Goal: Task Accomplishment & Management: Manage account settings

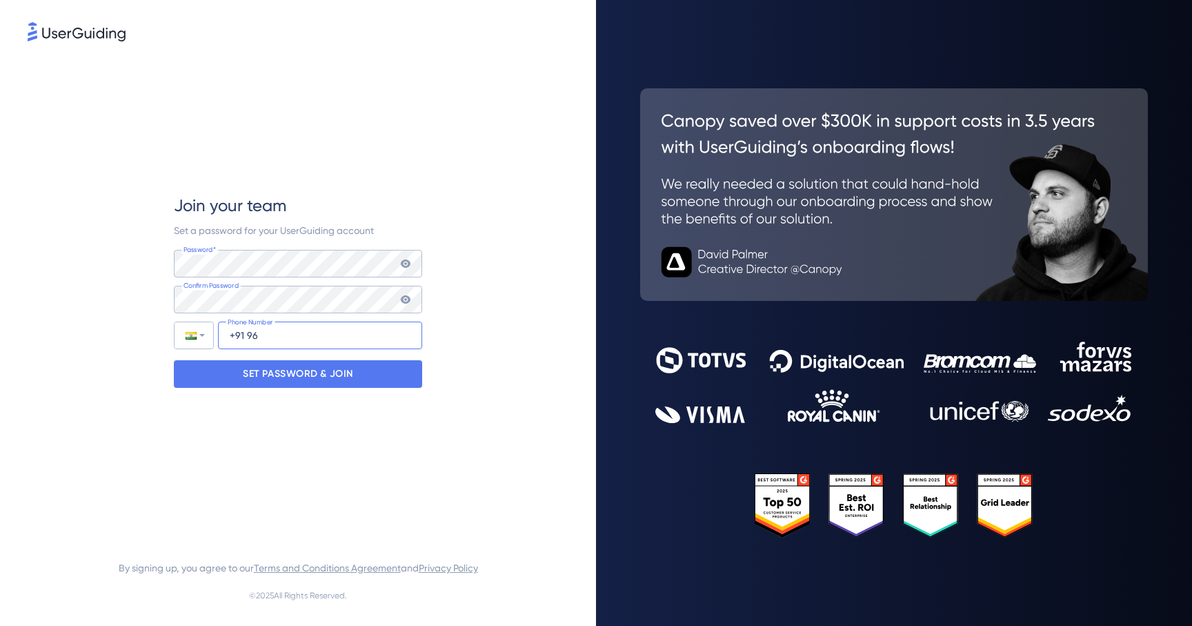
type input "+91 96036-82175"
click at [307, 375] on p "SET PASSWORD & JOIN" at bounding box center [298, 374] width 110 height 22
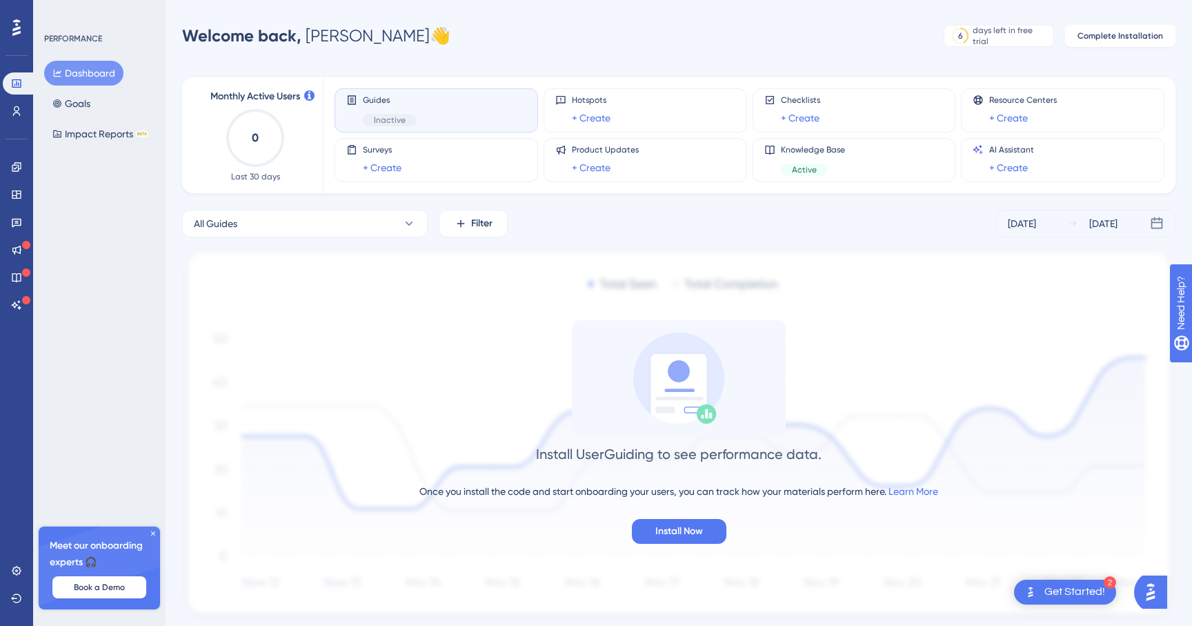
click at [152, 533] on icon at bounding box center [153, 533] width 4 height 4
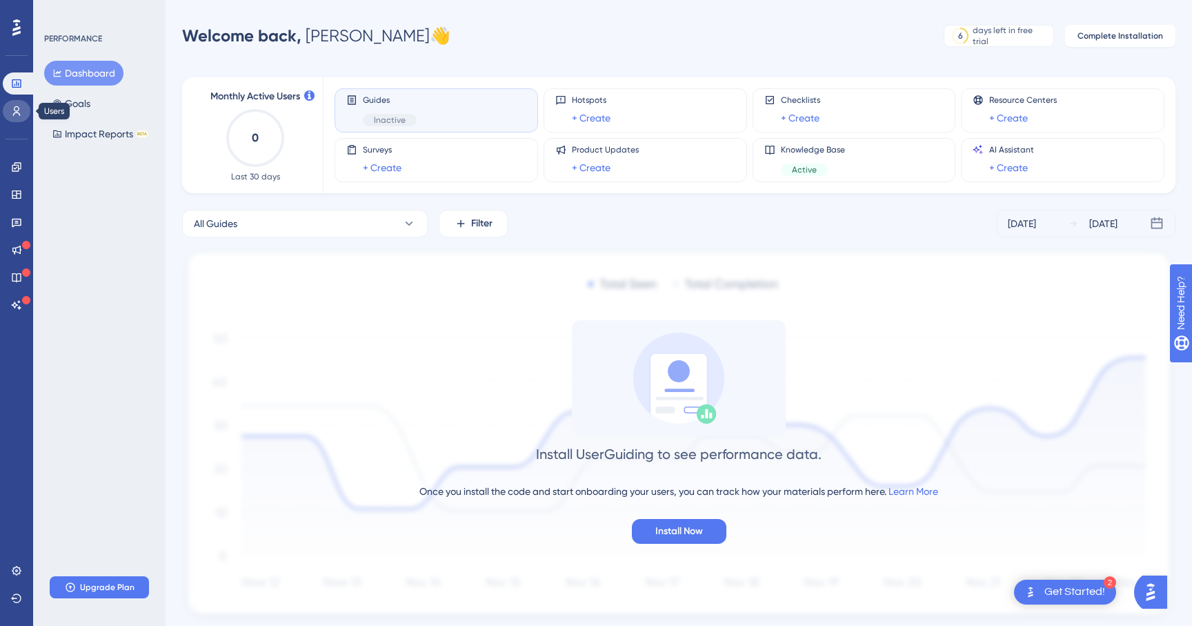
click at [17, 110] on icon at bounding box center [17, 111] width 8 height 10
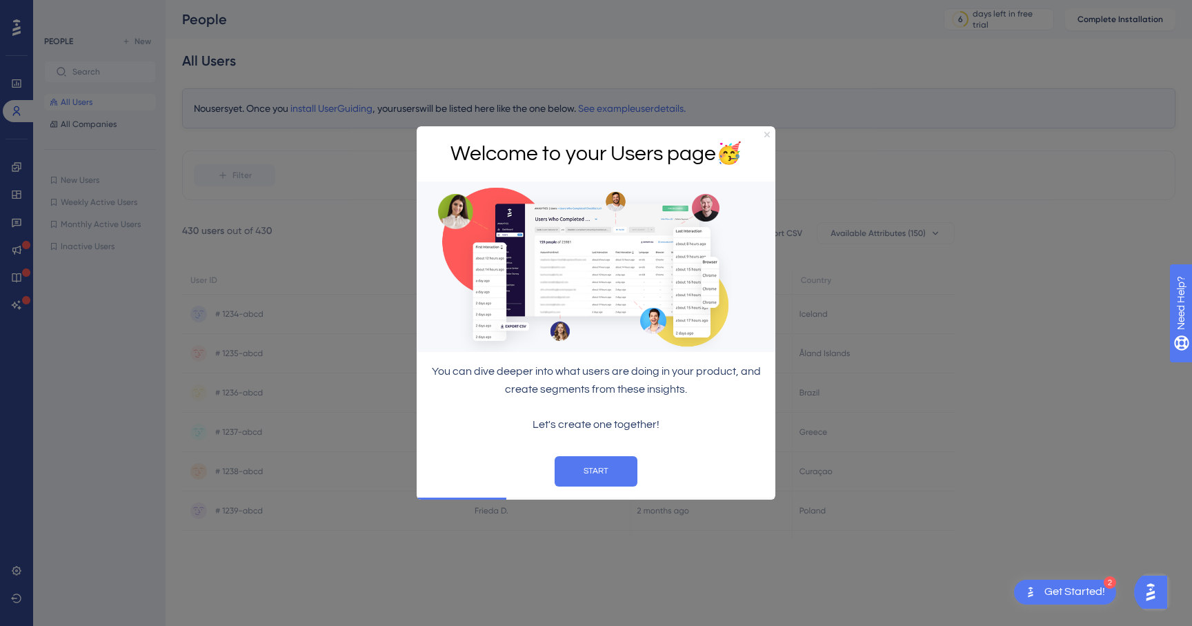
click at [766, 131] on icon "Close Preview" at bounding box center [767, 134] width 6 height 6
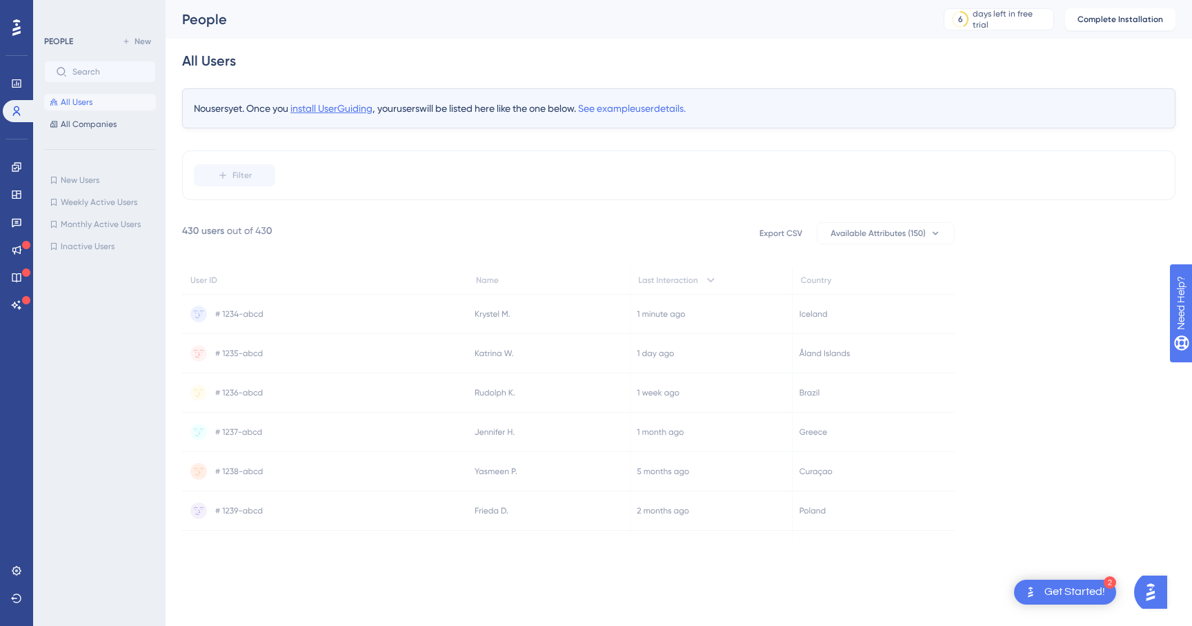
click at [348, 106] on span "install UserGuiding" at bounding box center [331, 108] width 82 height 11
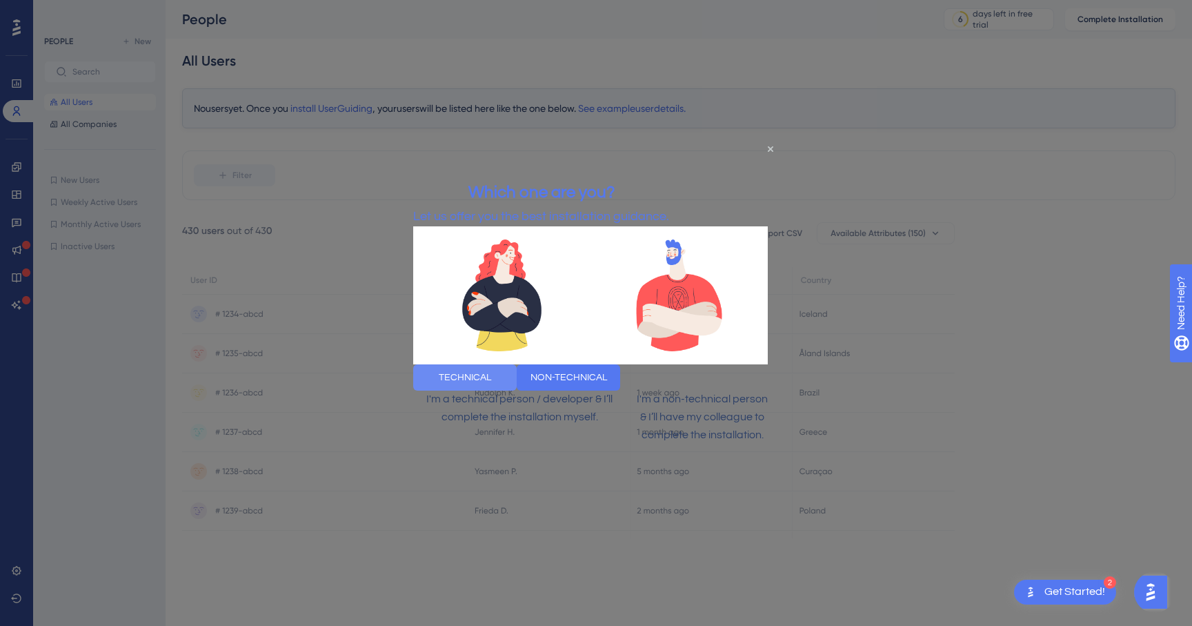
click at [513, 388] on button "TECHNICAL" at bounding box center [464, 377] width 103 height 26
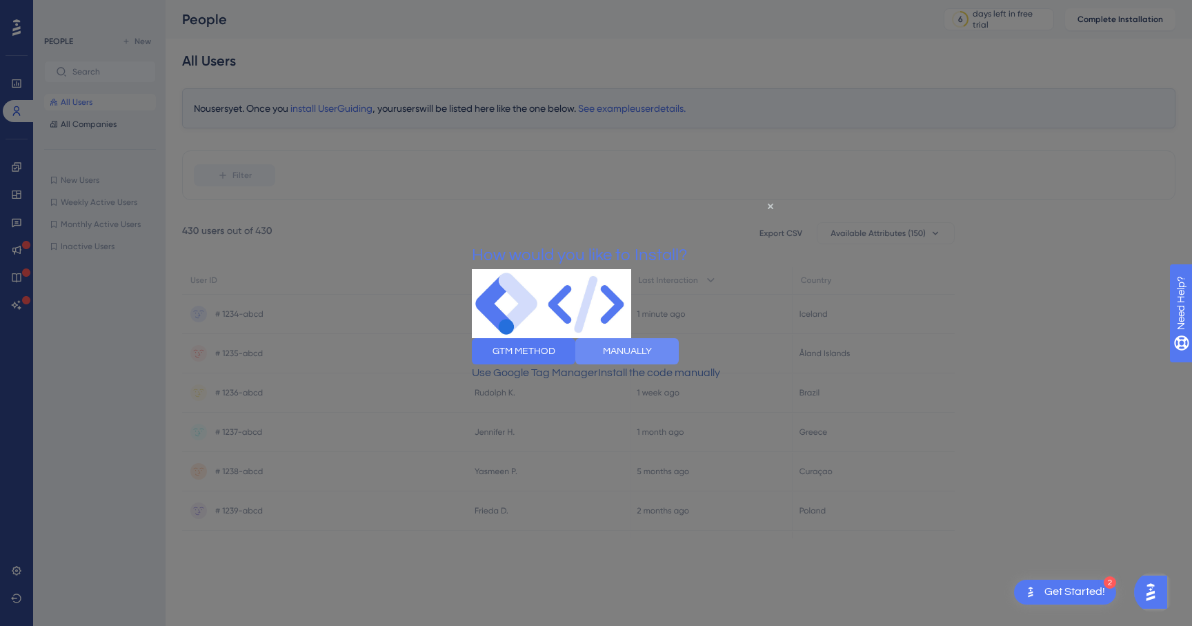
click at [679, 362] on button "MANUALLY" at bounding box center [626, 350] width 103 height 26
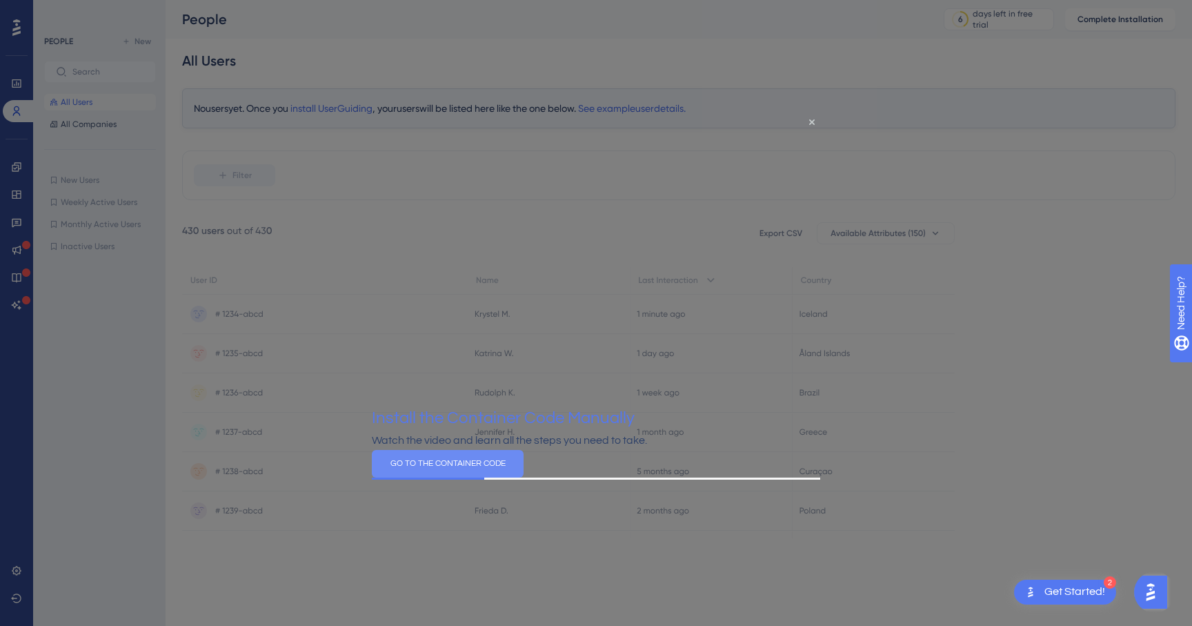
click at [524, 477] on button "GO TO THE CONTAINER CODE" at bounding box center [448, 463] width 152 height 28
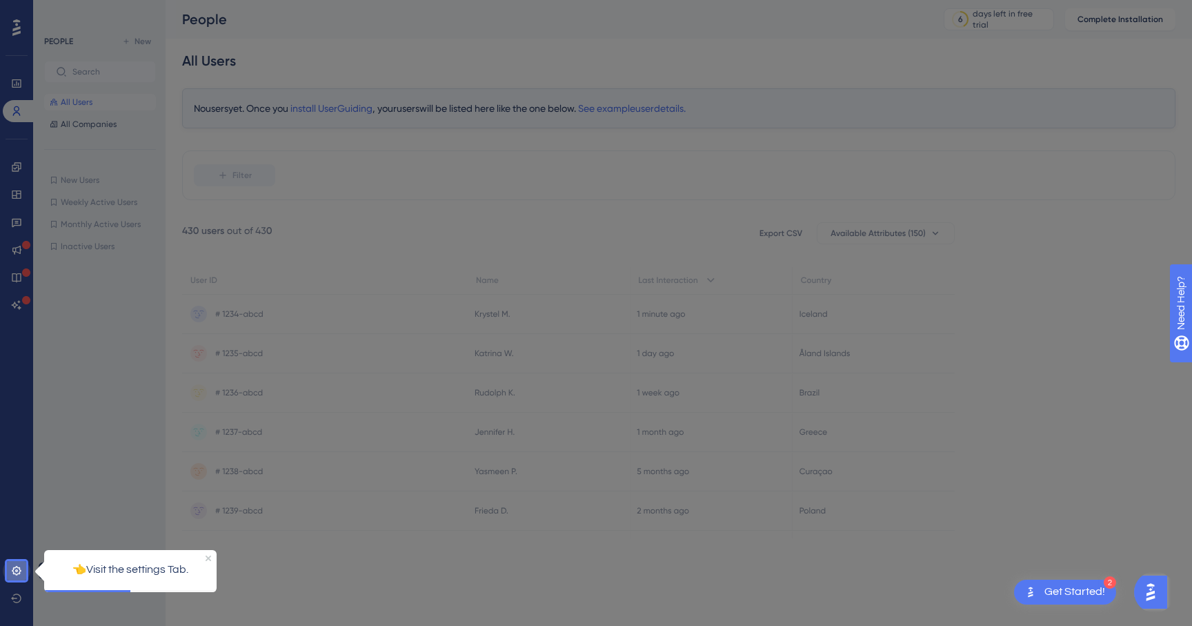
click at [18, 569] on icon at bounding box center [16, 570] width 11 height 11
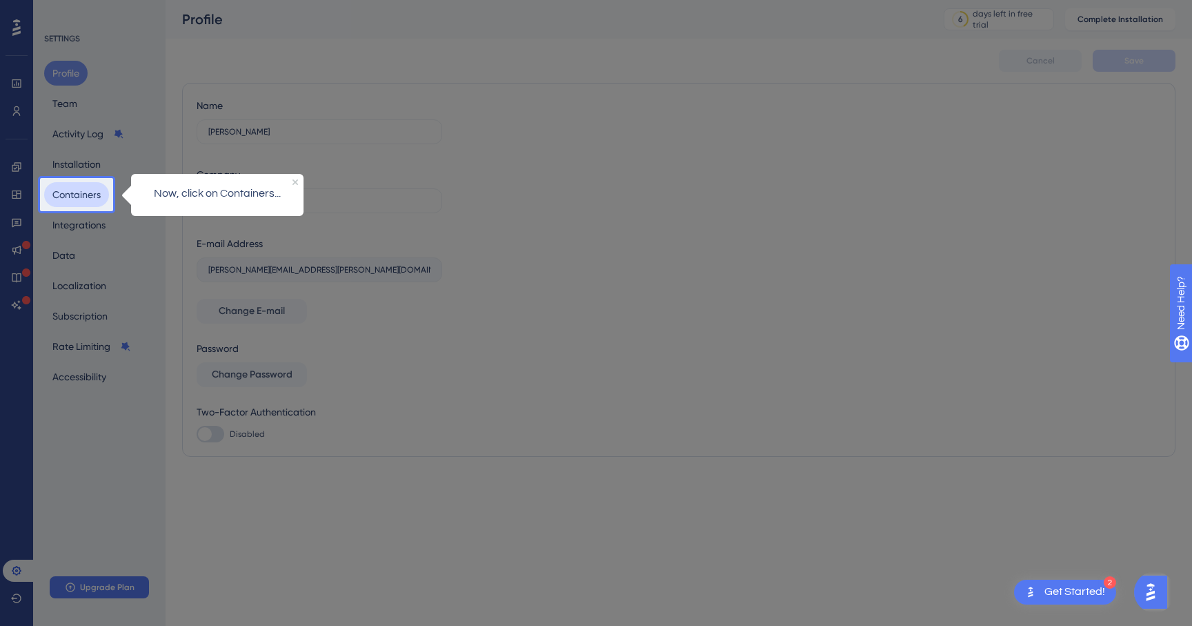
click at [70, 197] on button "Containers" at bounding box center [76, 194] width 65 height 25
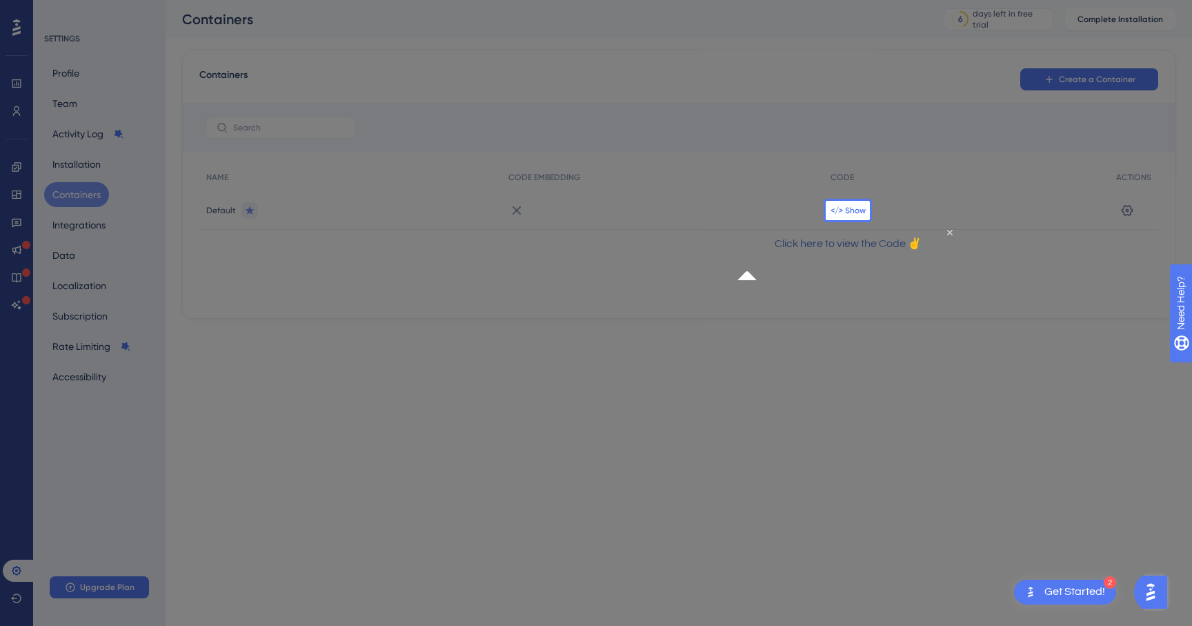
click at [858, 209] on span "</> Show" at bounding box center [848, 210] width 35 height 11
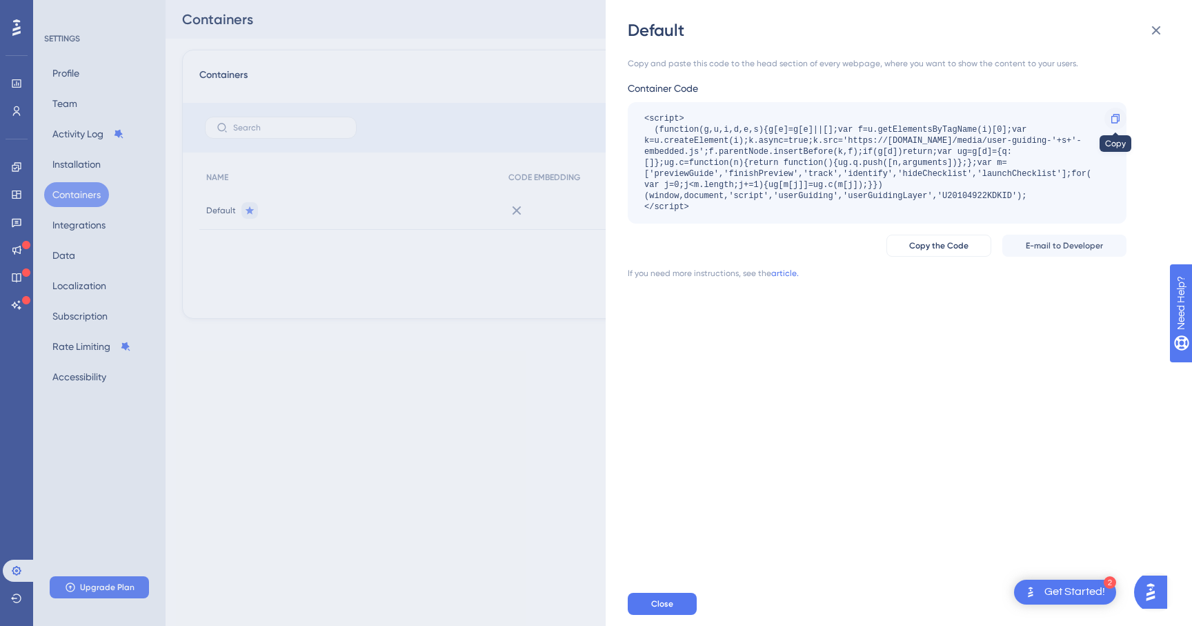
click at [1118, 117] on icon at bounding box center [1115, 118] width 8 height 9
click at [936, 248] on span "Copy the Code" at bounding box center [938, 245] width 59 height 11
click at [86, 160] on div "Default Copy and paste this code to the head section of every webpage, where yo…" at bounding box center [596, 313] width 1192 height 626
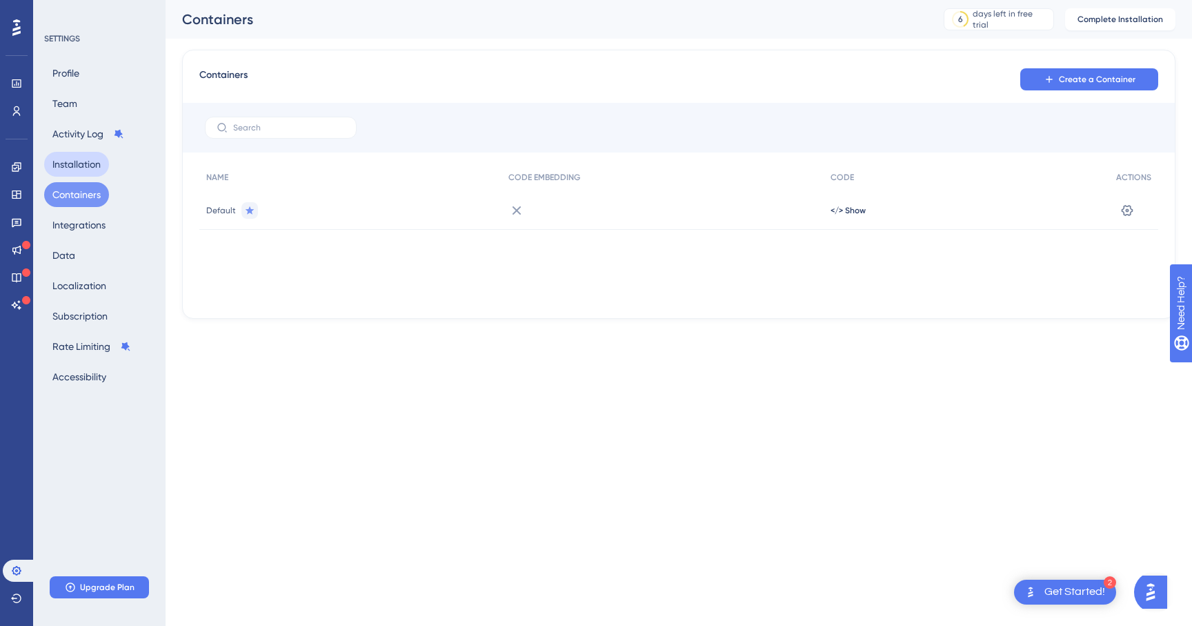
click at [86, 160] on button "Installation" at bounding box center [76, 164] width 65 height 25
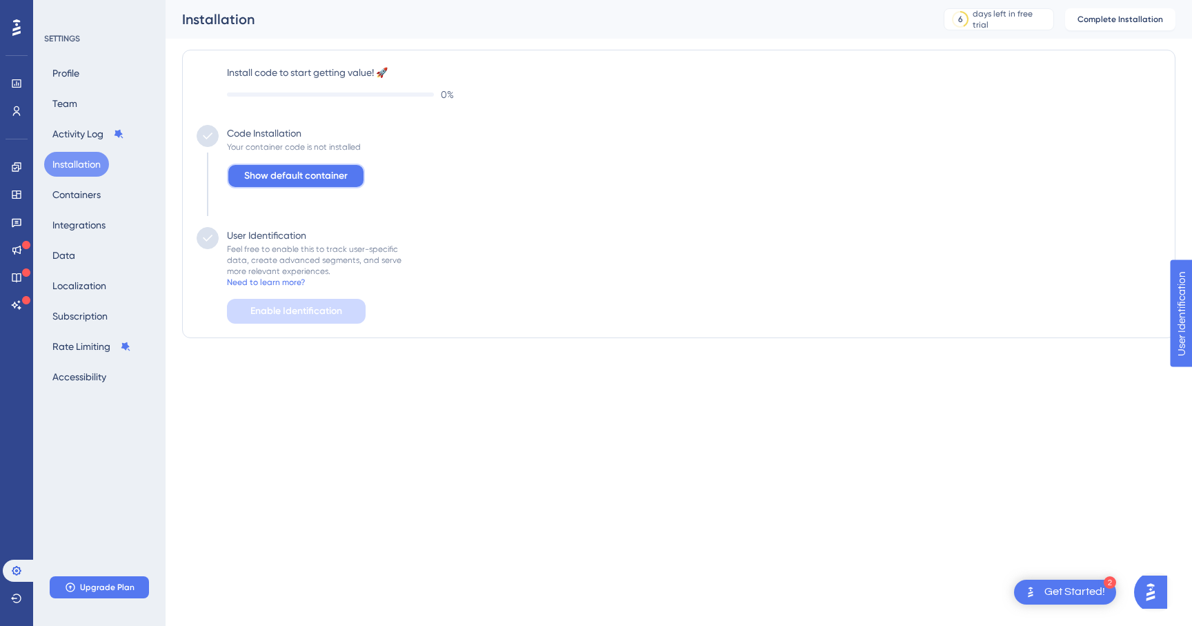
click at [306, 181] on span "Show default container" at bounding box center [295, 176] width 103 height 17
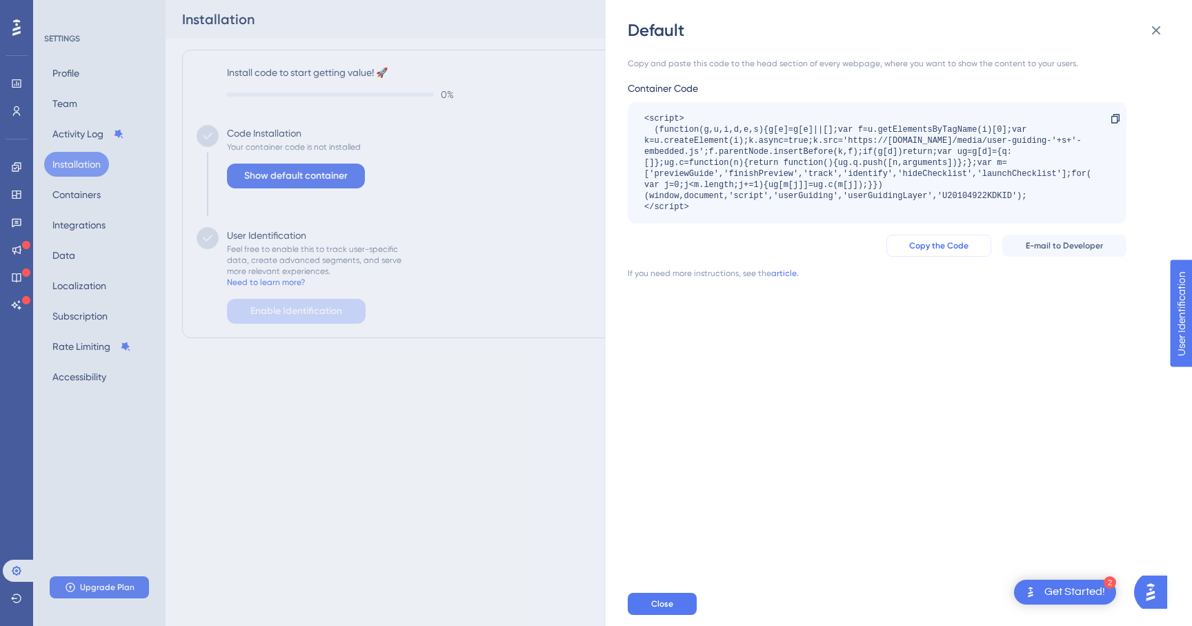
click at [944, 244] on span "Copy the Code" at bounding box center [938, 245] width 59 height 11
click at [1156, 28] on icon at bounding box center [1156, 30] width 17 height 17
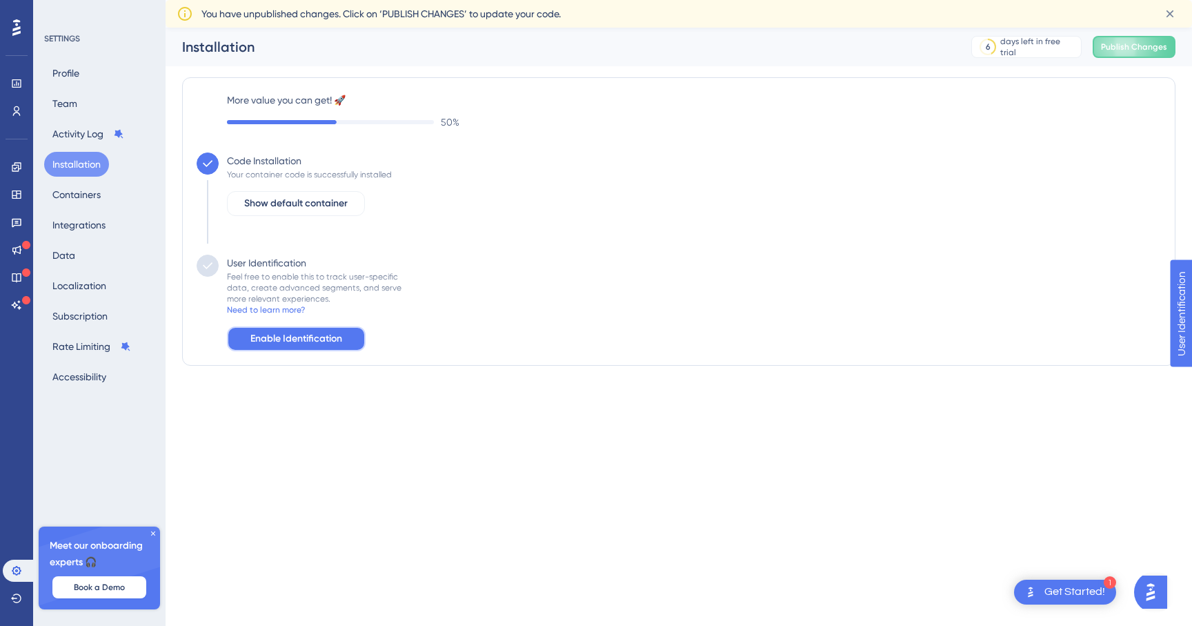
click at [281, 340] on span "Enable Identification" at bounding box center [296, 338] width 92 height 17
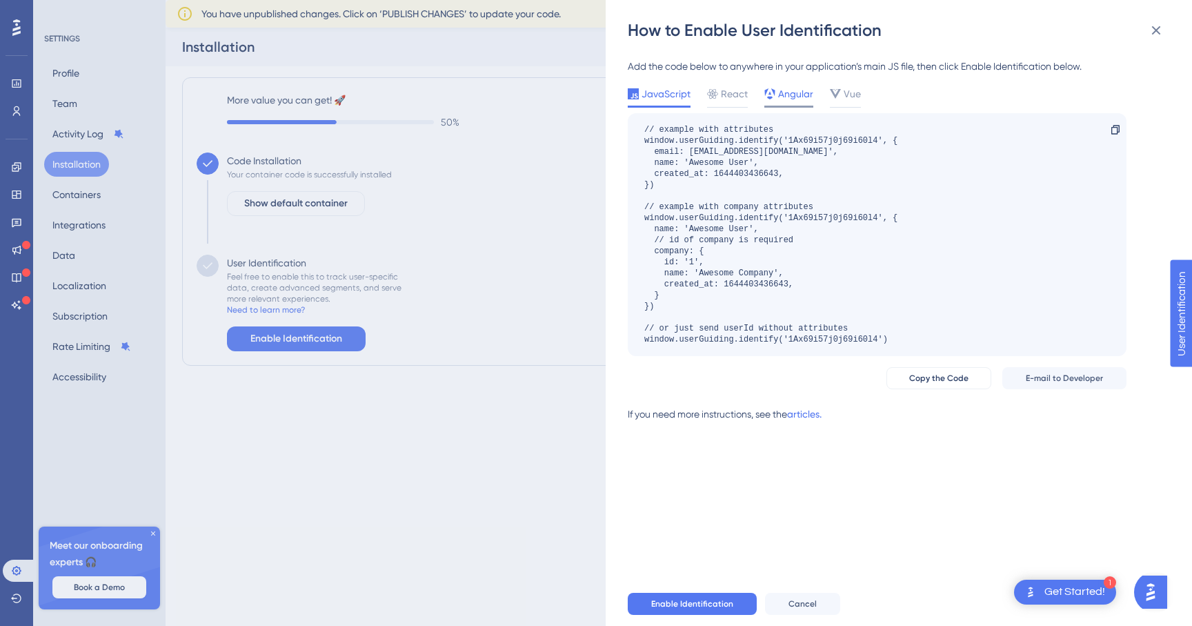
click at [785, 90] on span "Angular" at bounding box center [795, 94] width 35 height 17
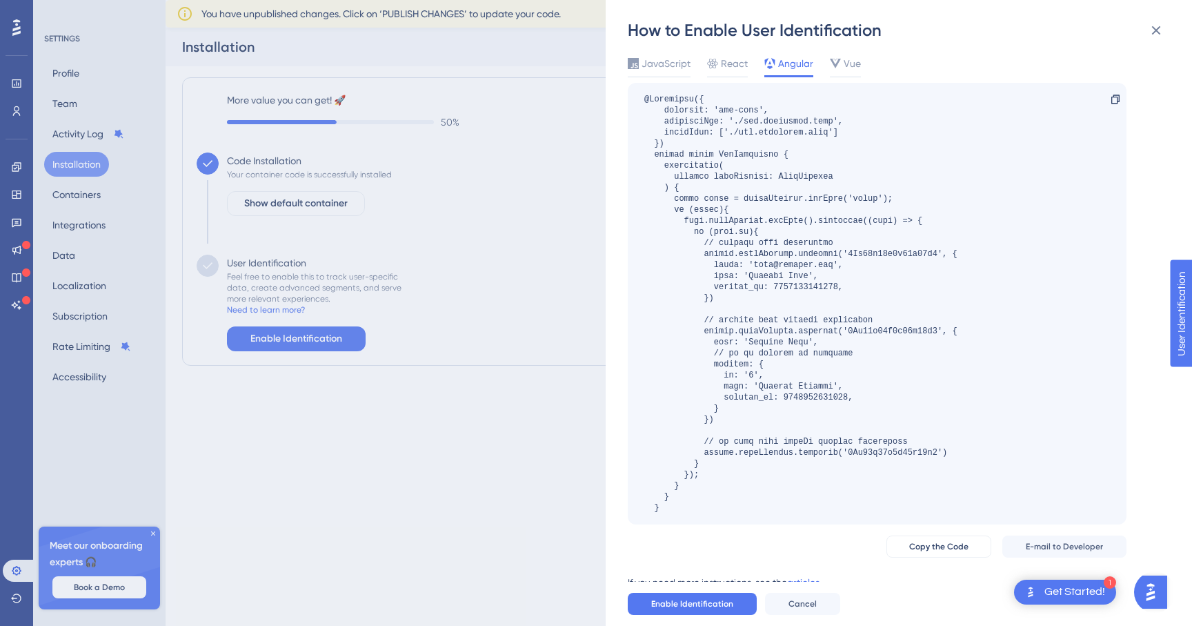
scroll to position [50, 0]
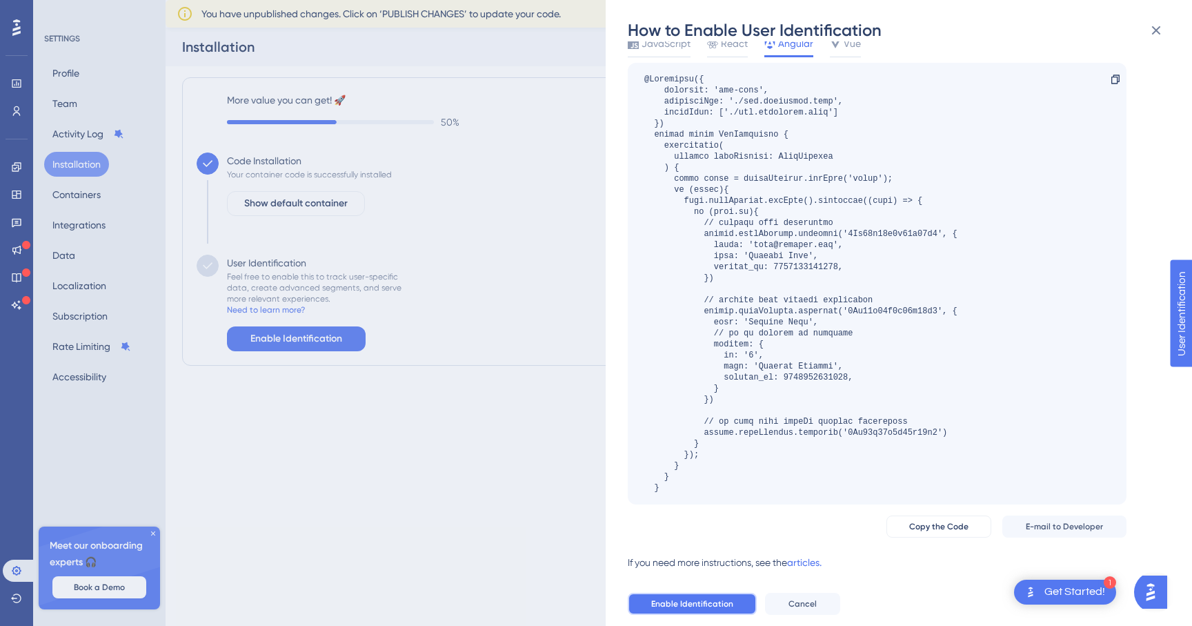
click at [714, 602] on span "Enable Identification" at bounding box center [692, 603] width 82 height 11
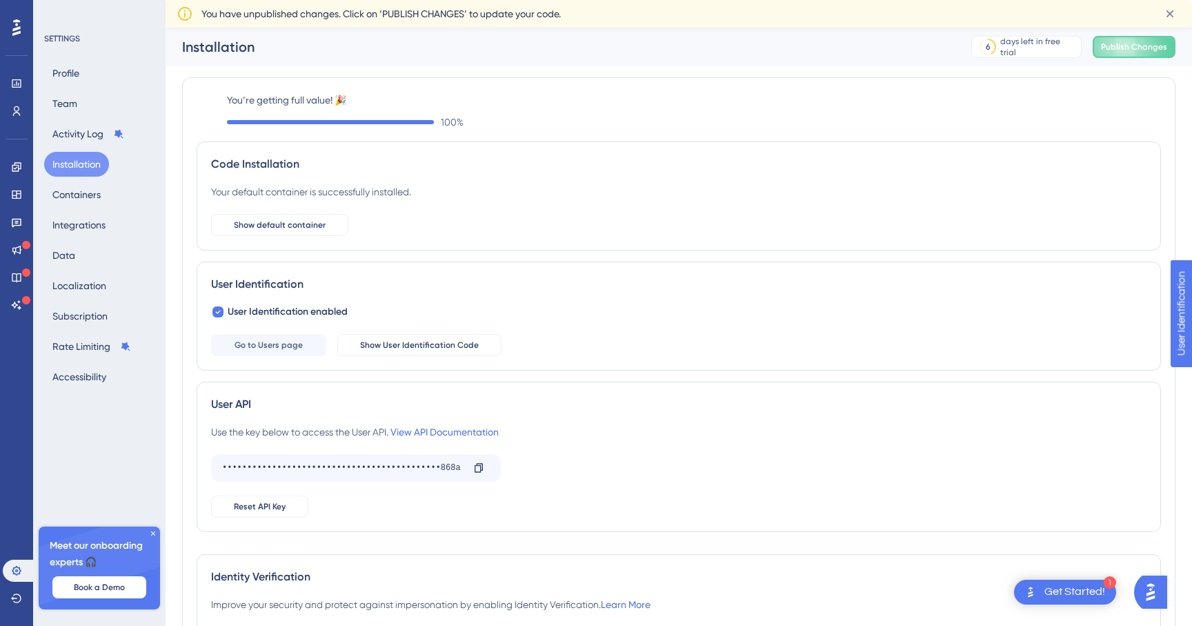
scroll to position [101, 0]
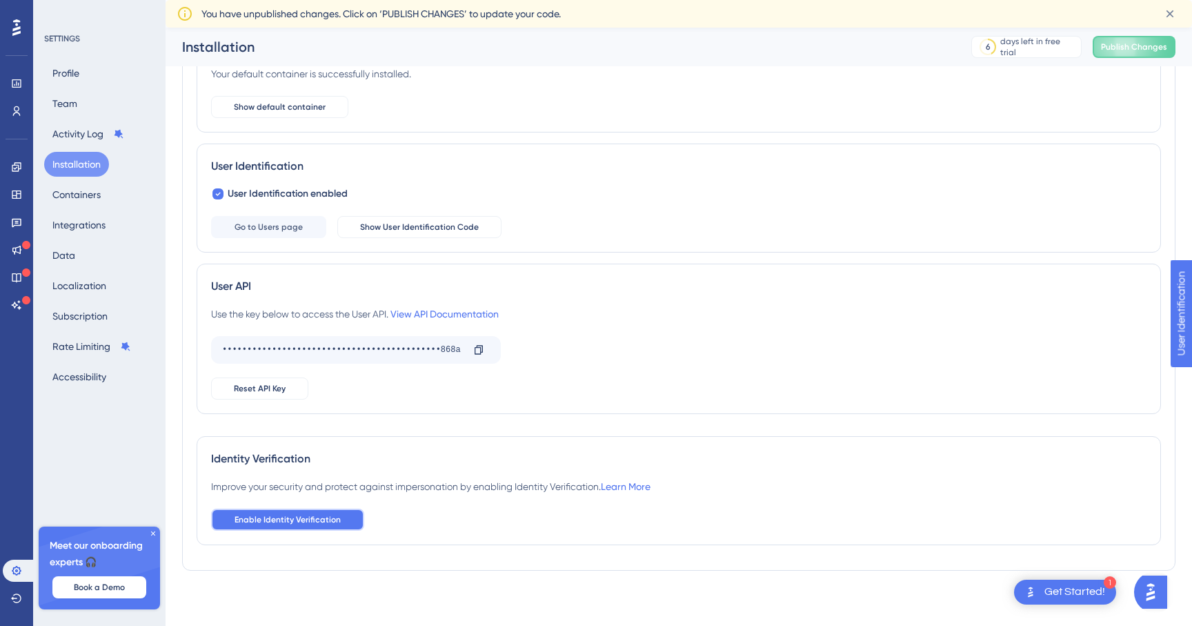
click at [308, 518] on span "Enable Identity Verification" at bounding box center [288, 519] width 106 height 11
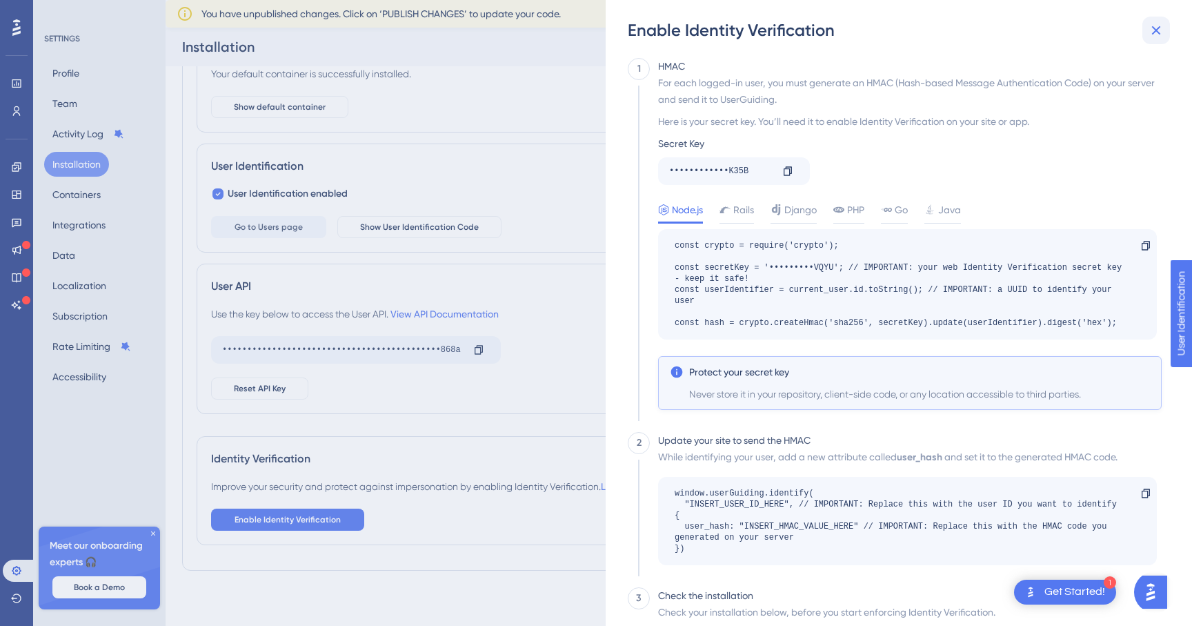
click at [1155, 29] on icon at bounding box center [1156, 30] width 9 height 9
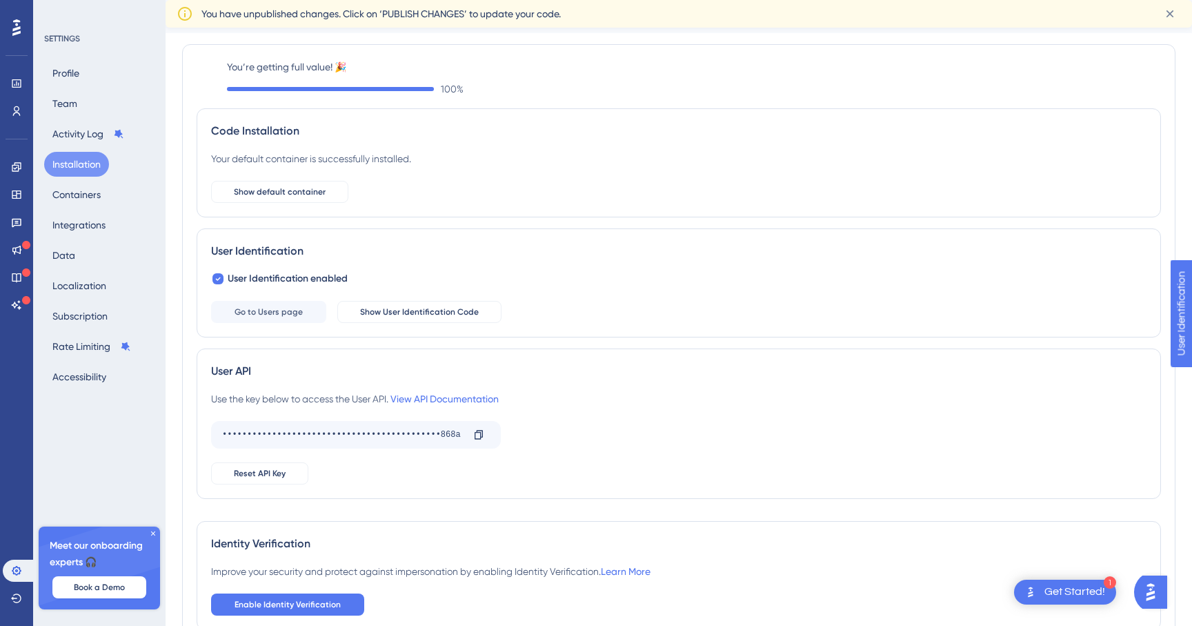
scroll to position [0, 0]
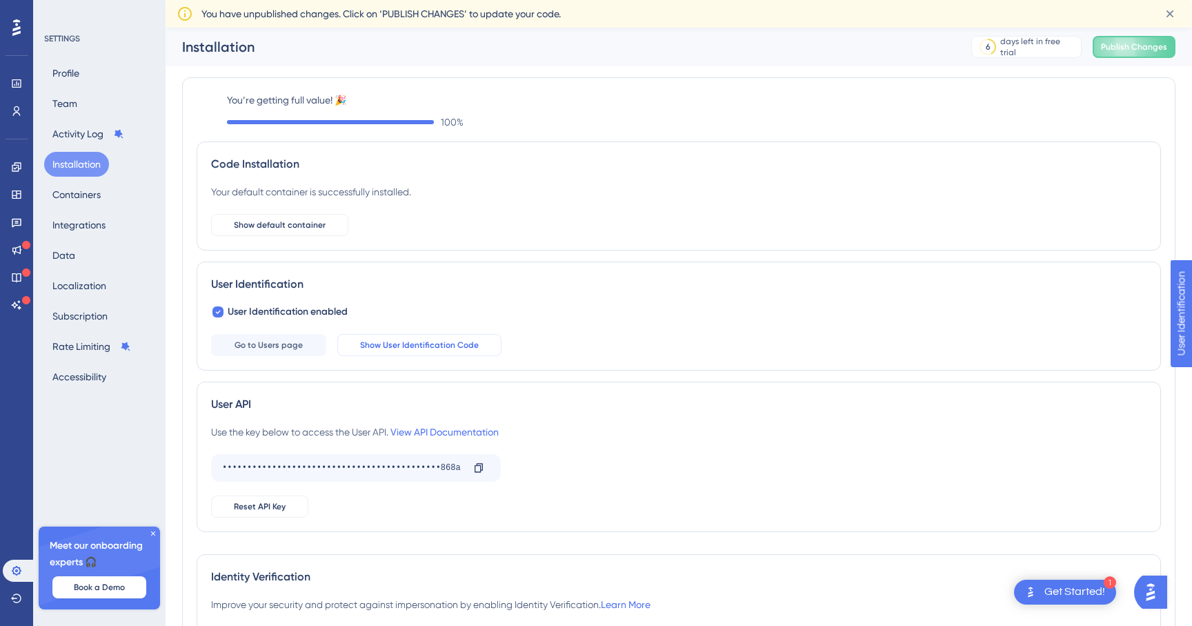
click at [414, 346] on span "Show User Identification Code" at bounding box center [419, 344] width 119 height 11
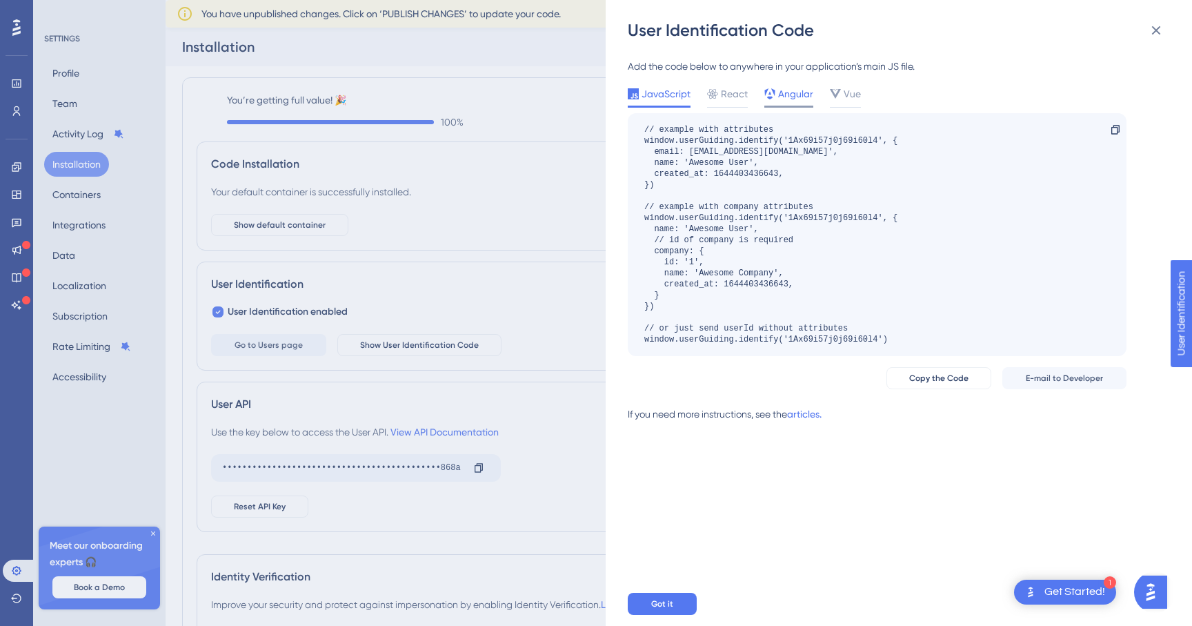
click at [789, 96] on span "Angular" at bounding box center [795, 94] width 35 height 17
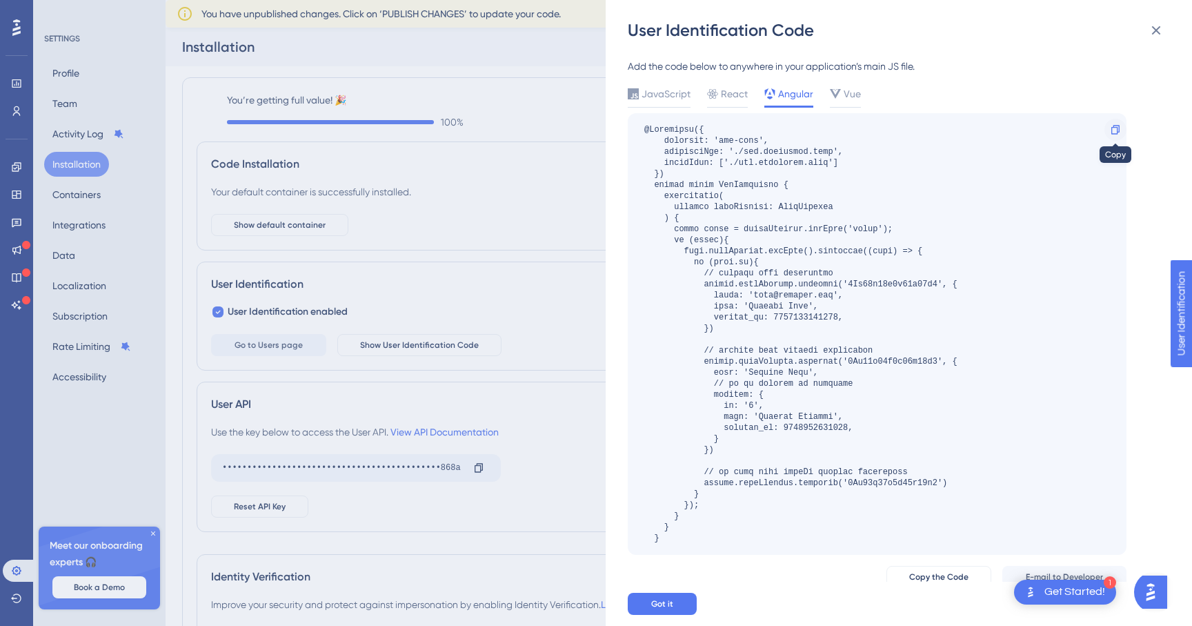
click at [1113, 132] on icon at bounding box center [1115, 129] width 11 height 11
click at [155, 535] on div "User Identification Code Add the code below to anywhere in your application’s m…" at bounding box center [596, 313] width 1192 height 626
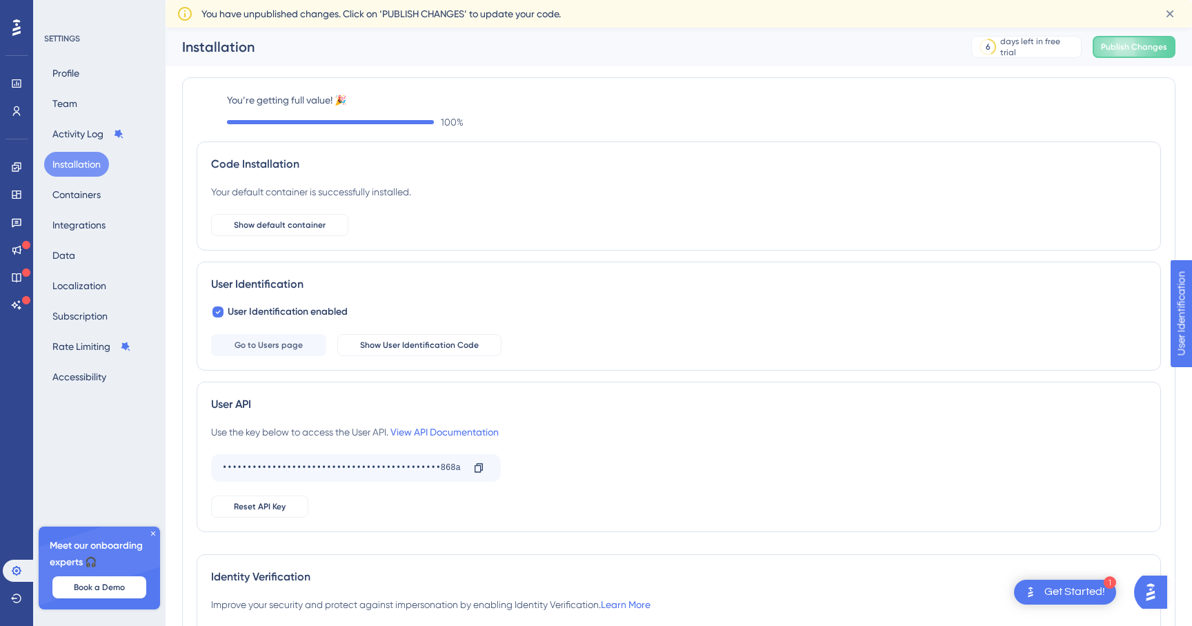
click at [155, 534] on icon at bounding box center [153, 533] width 4 height 4
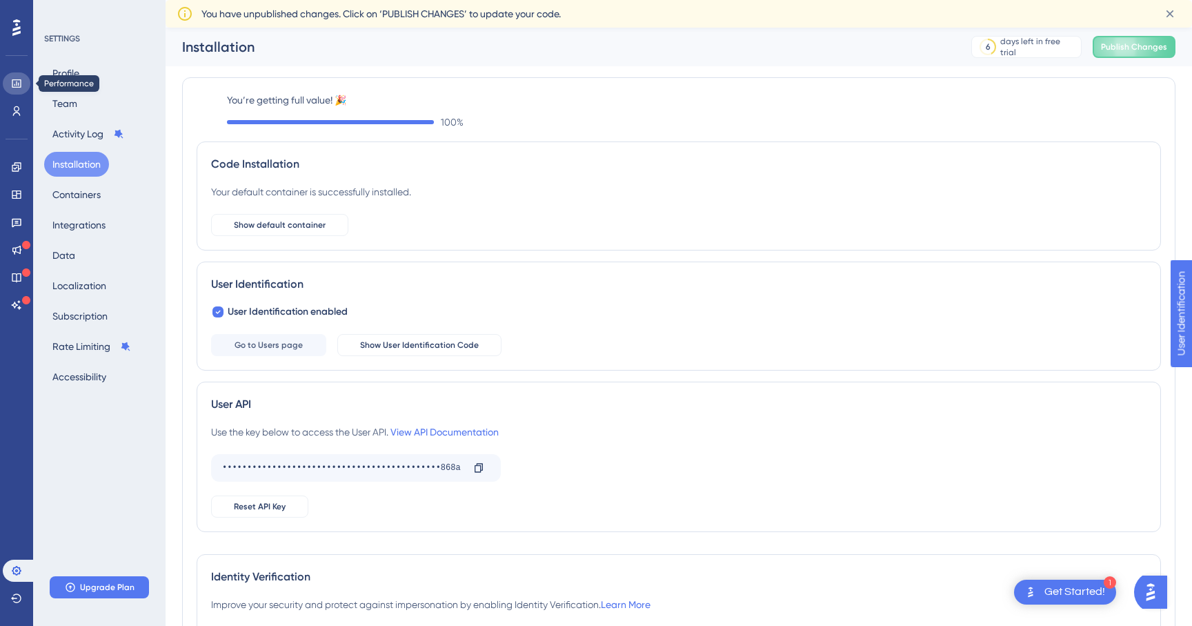
click at [25, 83] on link at bounding box center [17, 83] width 28 height 22
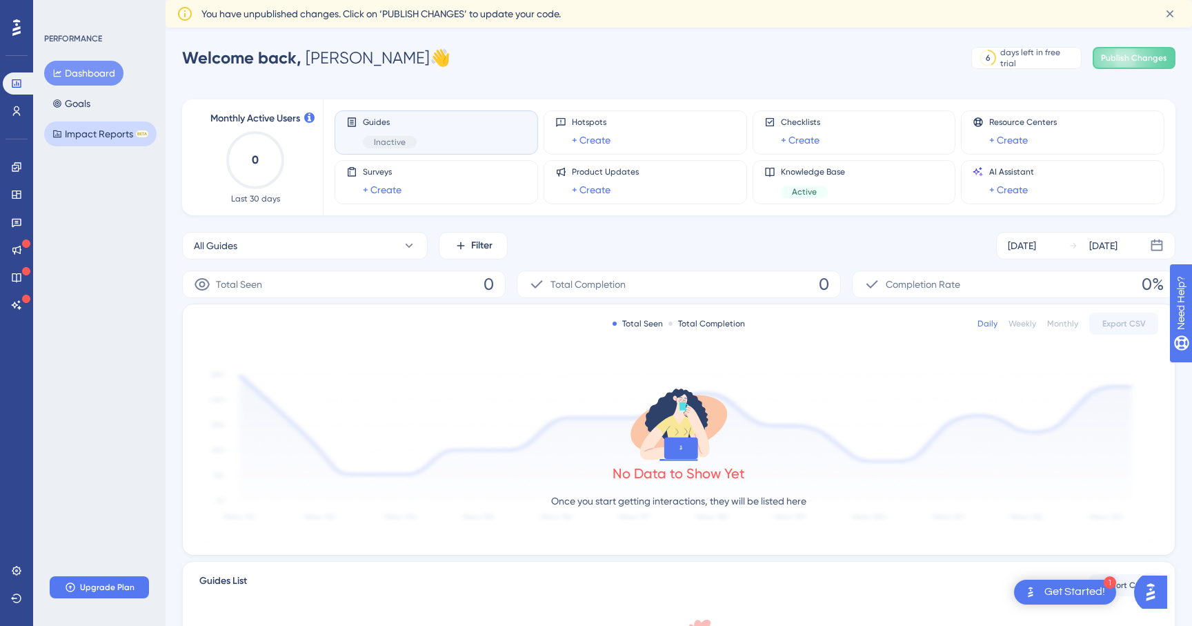
click at [82, 132] on button "Impact Reports BETA" at bounding box center [100, 133] width 112 height 25
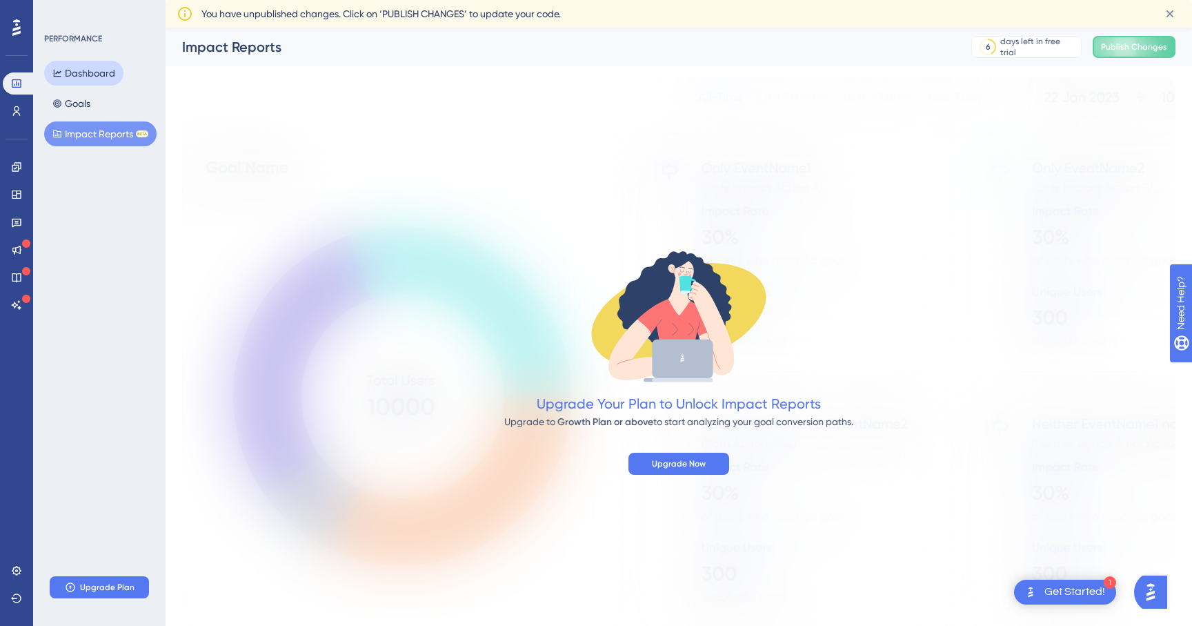
click at [84, 75] on button "Dashboard" at bounding box center [83, 73] width 79 height 25
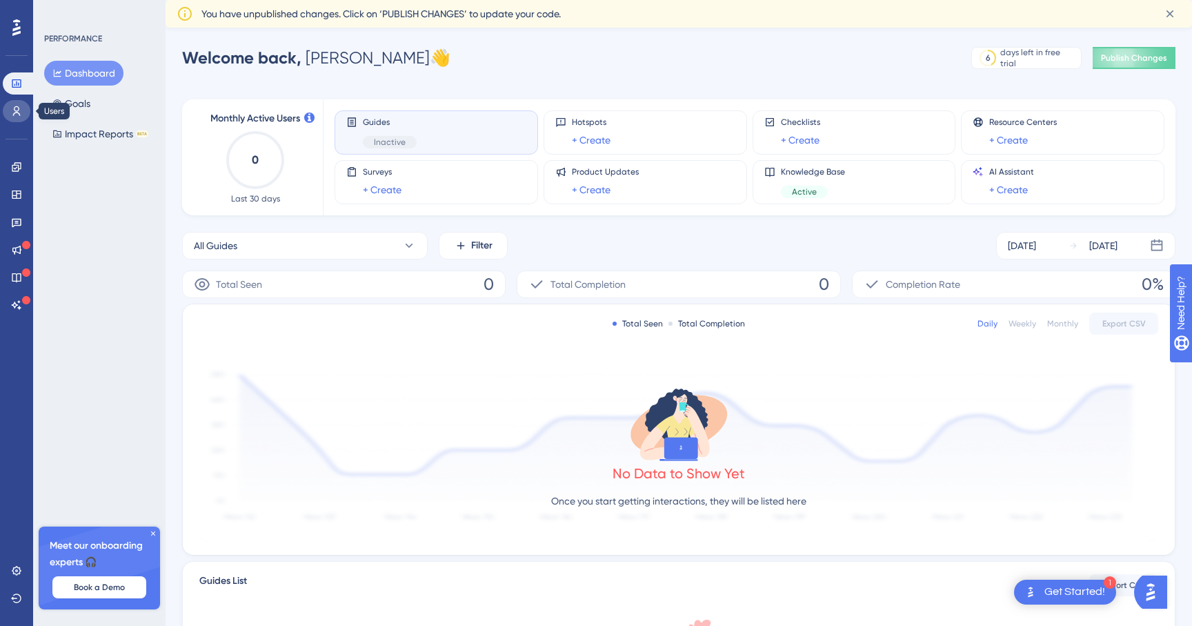
click at [19, 111] on icon at bounding box center [16, 111] width 11 height 11
